Goal: Task Accomplishment & Management: Use online tool/utility

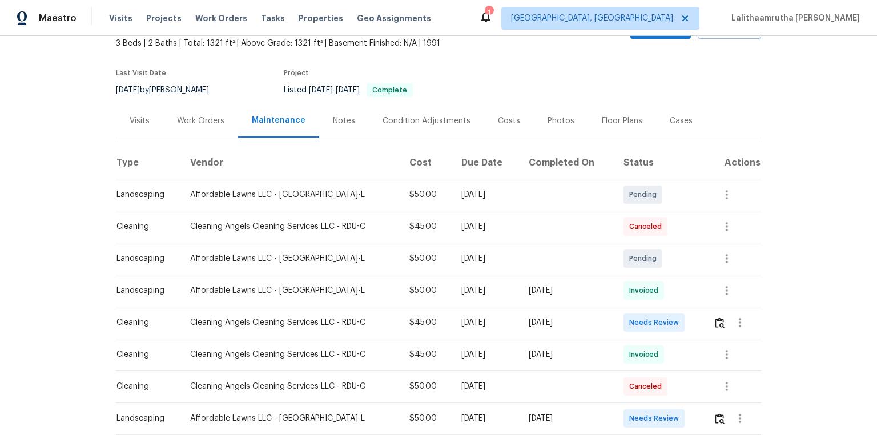
scroll to position [137, 0]
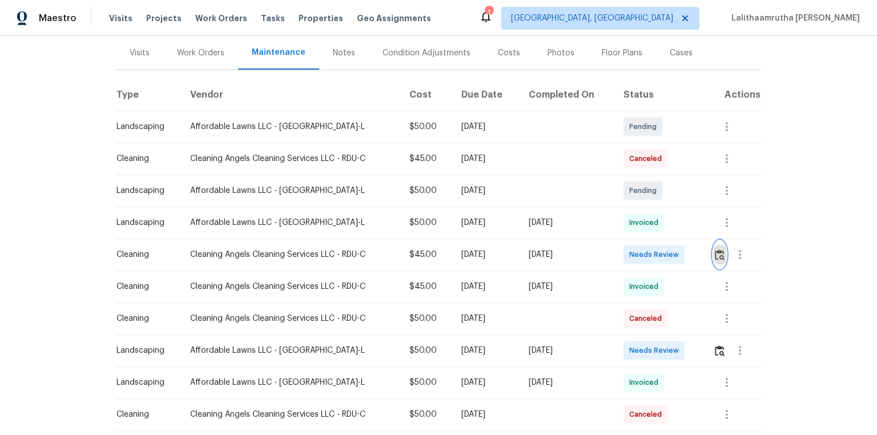
click at [624, 256] on img "button" at bounding box center [720, 255] width 10 height 11
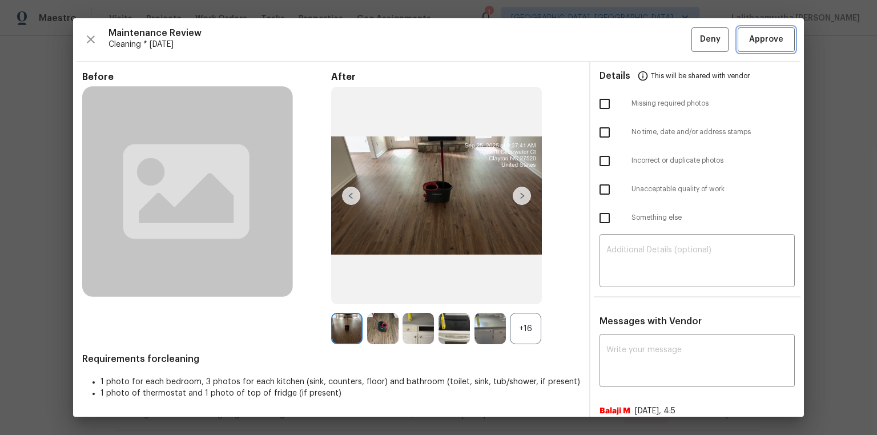
click at [624, 37] on span "Approve" at bounding box center [766, 40] width 34 height 14
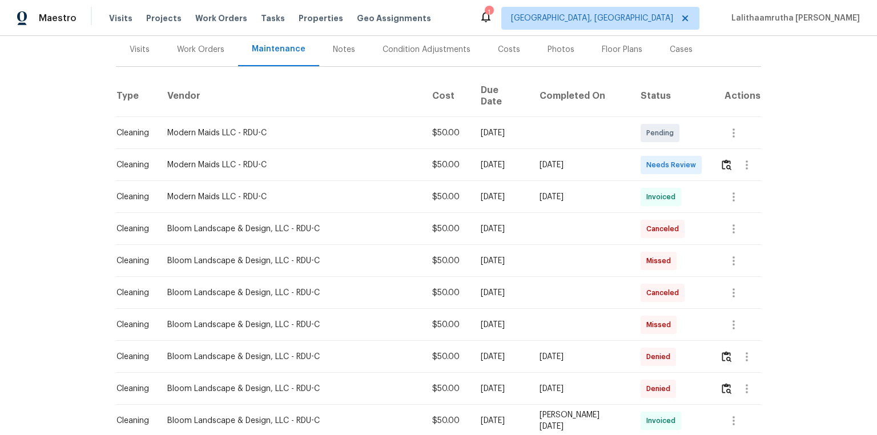
scroll to position [183, 0]
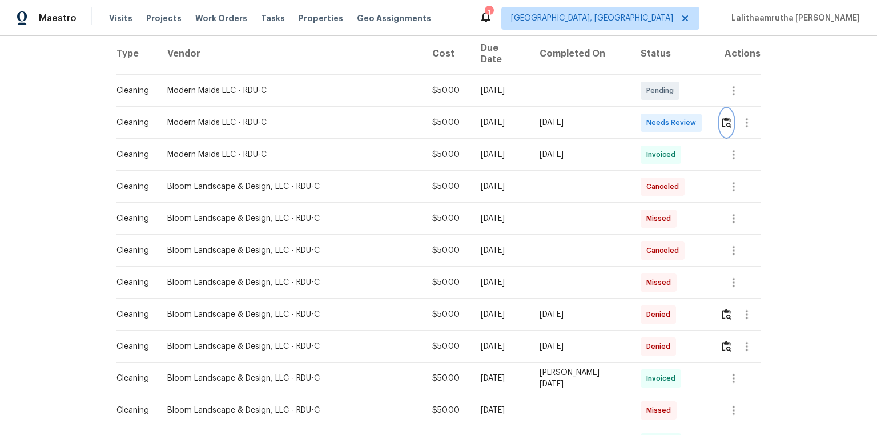
click at [624, 117] on img "button" at bounding box center [727, 122] width 10 height 11
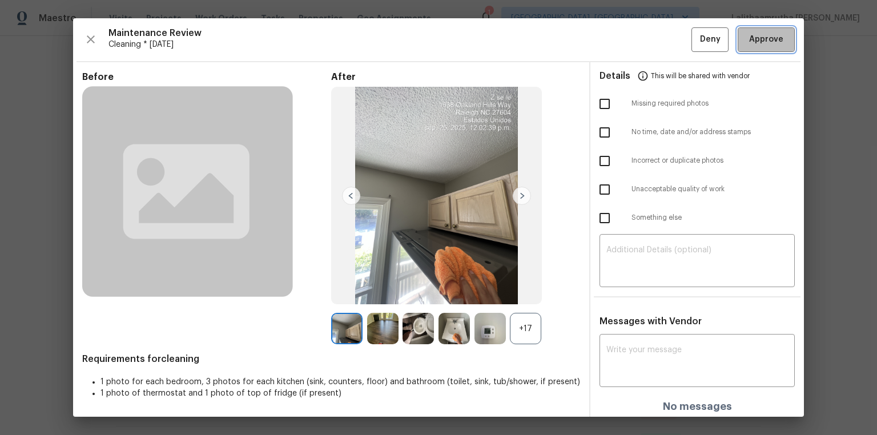
click at [624, 37] on span "Approve" at bounding box center [766, 40] width 34 height 14
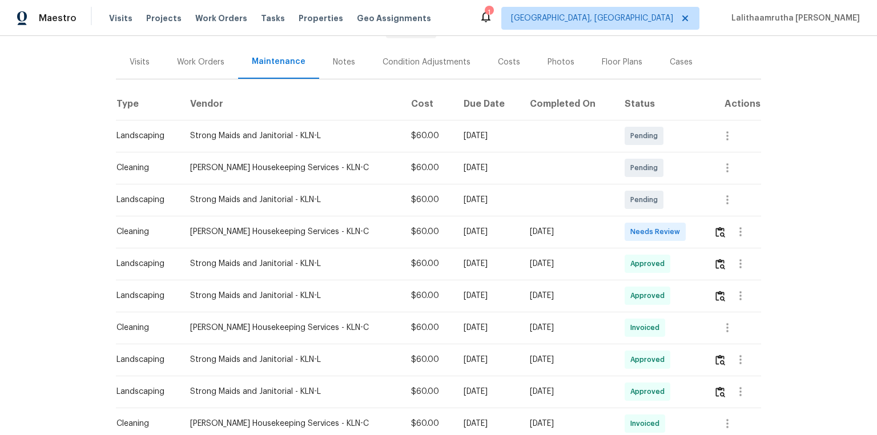
scroll to position [137, 0]
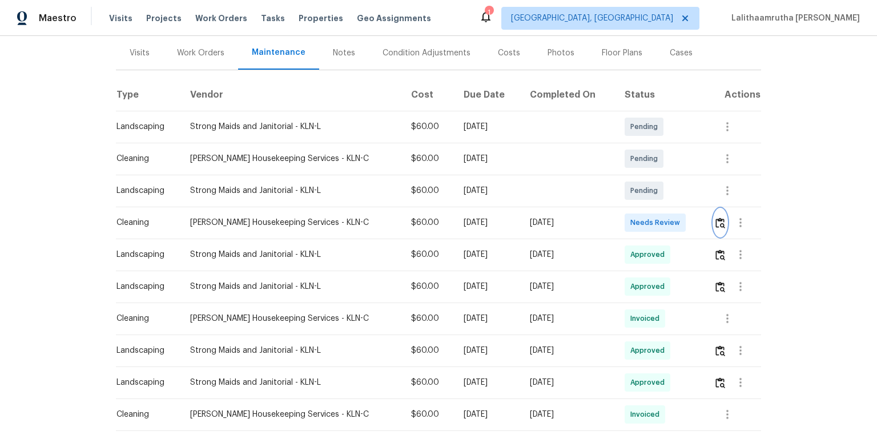
click at [624, 219] on img "button" at bounding box center [721, 223] width 10 height 11
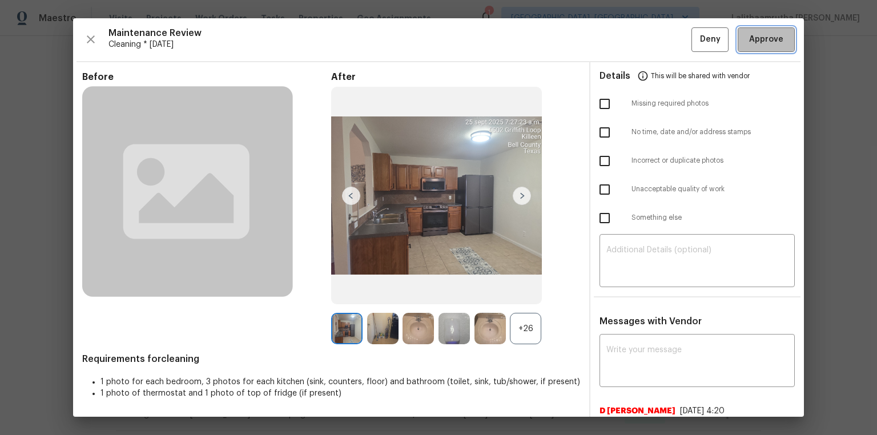
click at [624, 33] on span "Approve" at bounding box center [766, 40] width 34 height 14
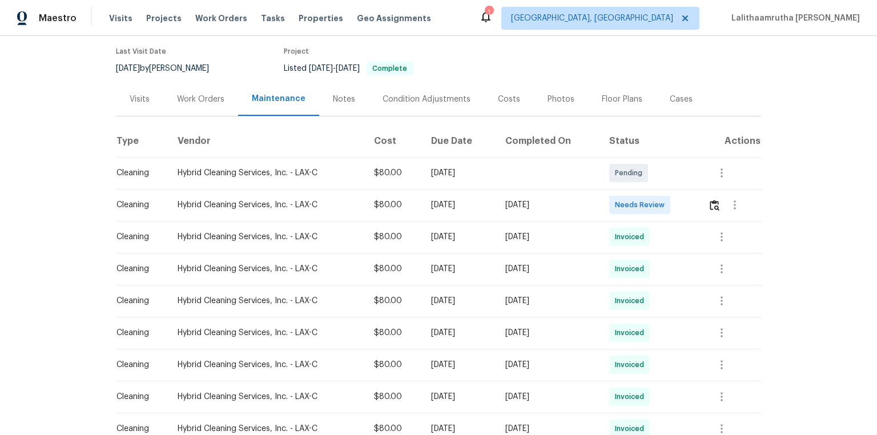
scroll to position [91, 0]
click at [624, 199] on img "button" at bounding box center [715, 204] width 10 height 11
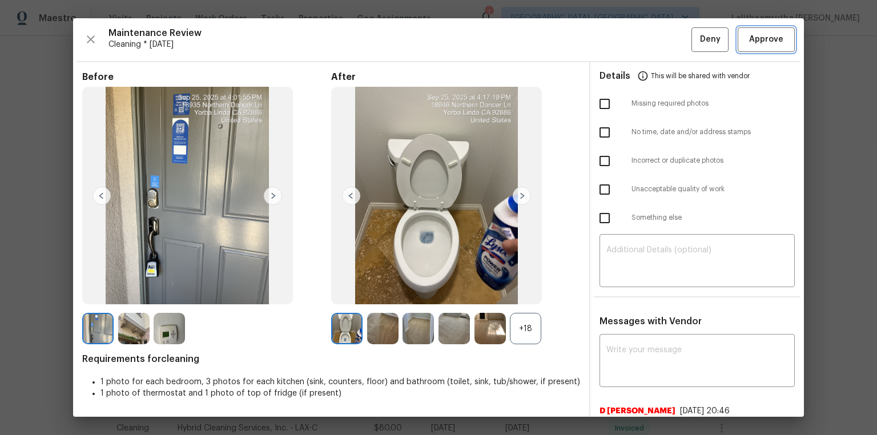
click at [624, 41] on span "Approve" at bounding box center [766, 40] width 34 height 14
